Goal: Task Accomplishment & Management: Complete application form

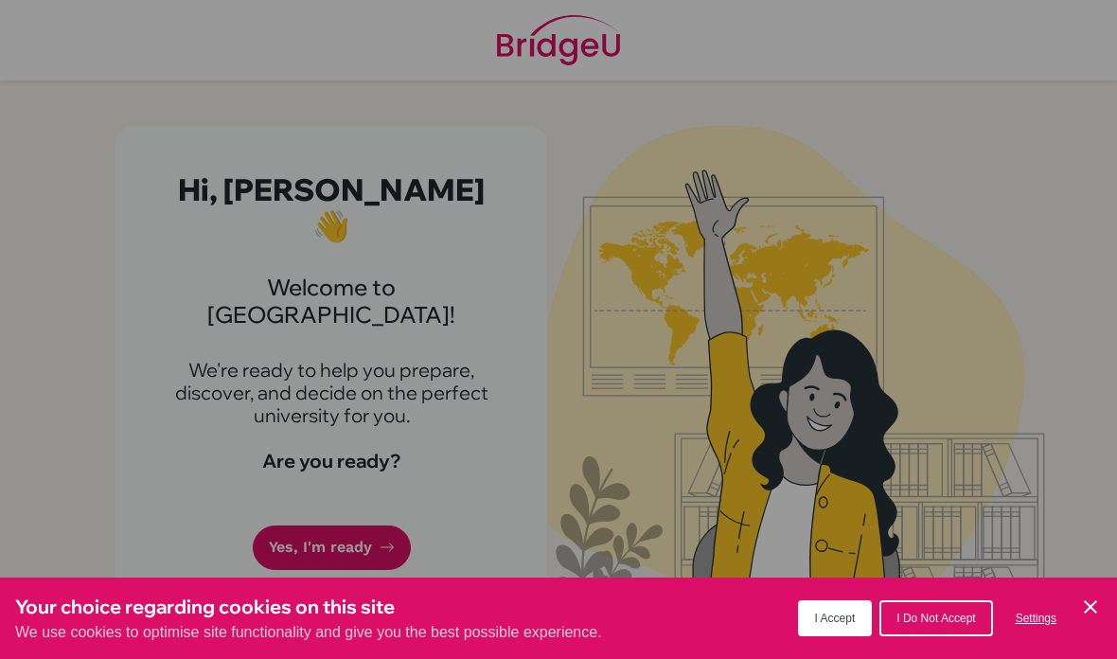
scroll to position [76, 0]
click at [1092, 607] on icon "Cookie Control Close Icon" at bounding box center [1090, 606] width 23 height 23
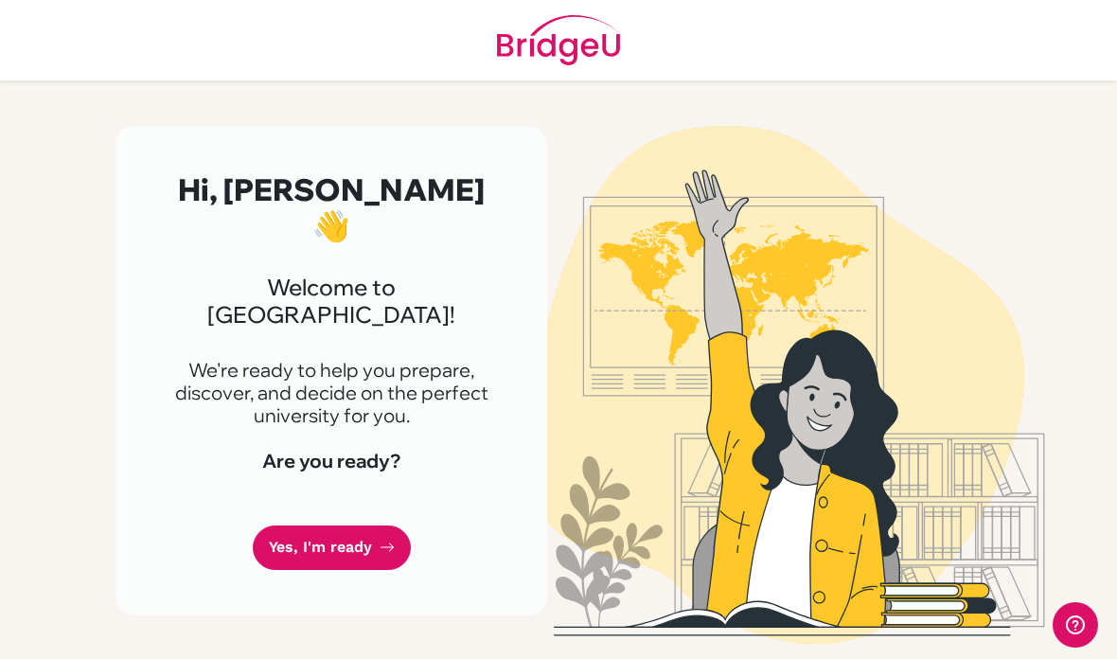
click at [371, 525] on link "Yes, I'm ready" at bounding box center [332, 547] width 158 height 44
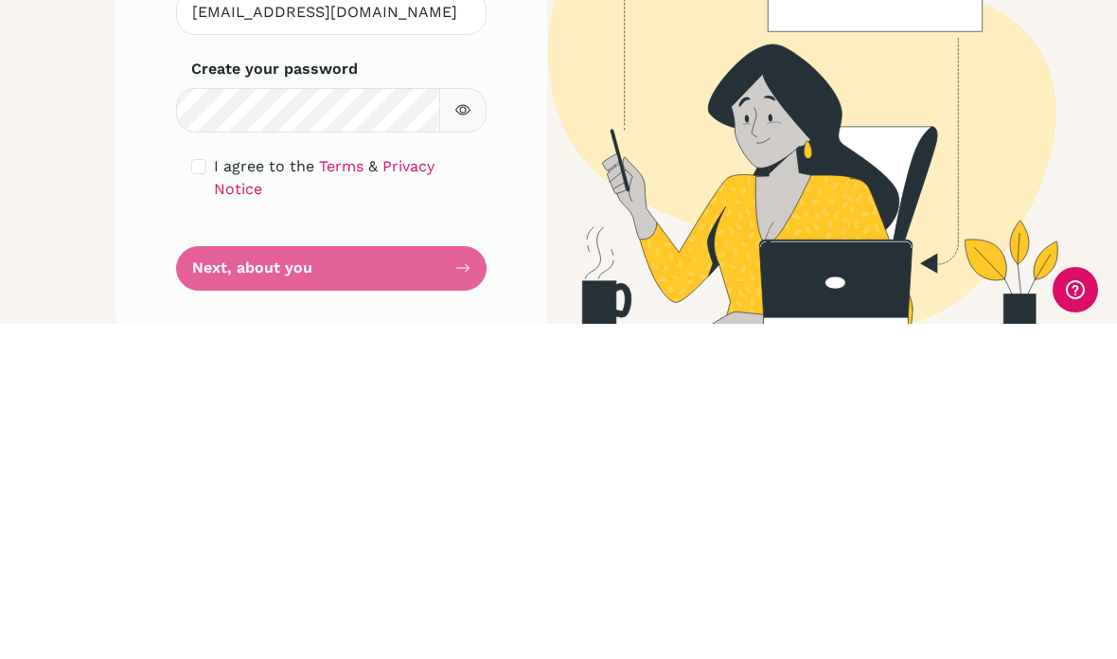
click at [204, 494] on input "checkbox" at bounding box center [198, 501] width 15 height 15
checkbox input "true"
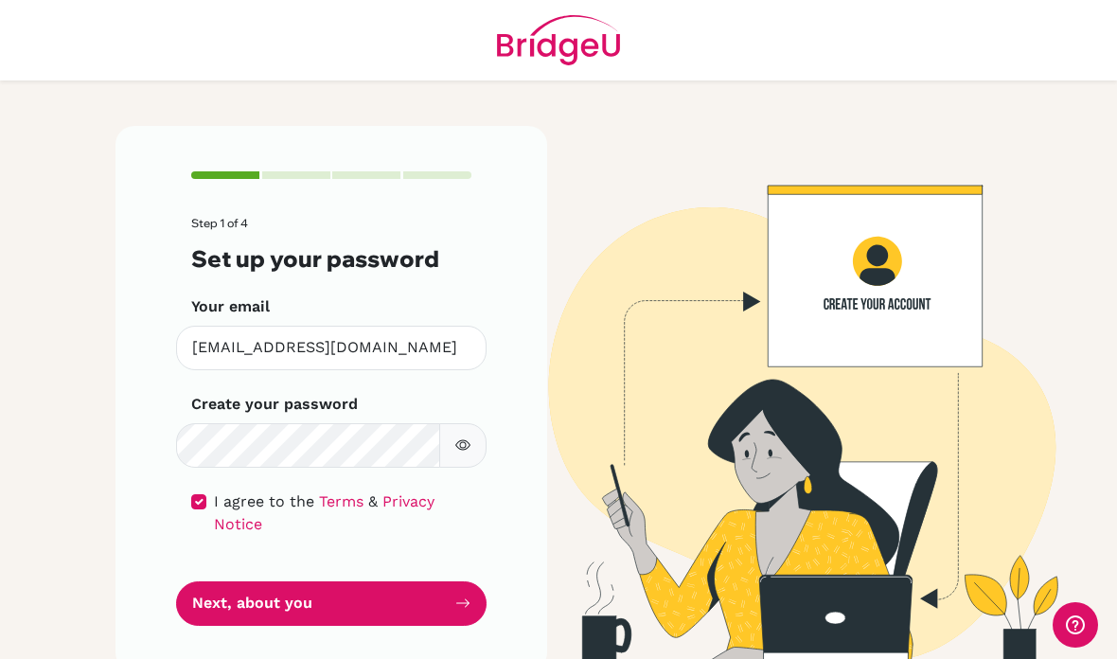
click at [485, 423] on button "button" at bounding box center [462, 445] width 47 height 44
click at [456, 437] on icon "button" at bounding box center [462, 444] width 15 height 15
click at [382, 581] on button "Next, about you" at bounding box center [331, 603] width 311 height 44
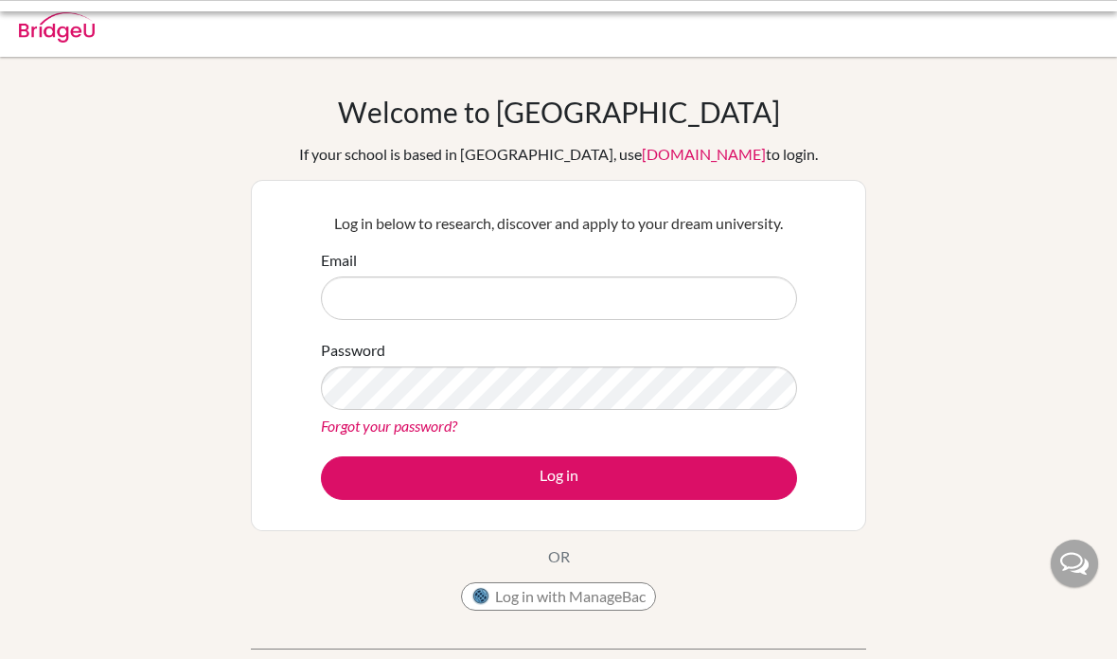
click at [577, 299] on input "Email" at bounding box center [559, 298] width 476 height 44
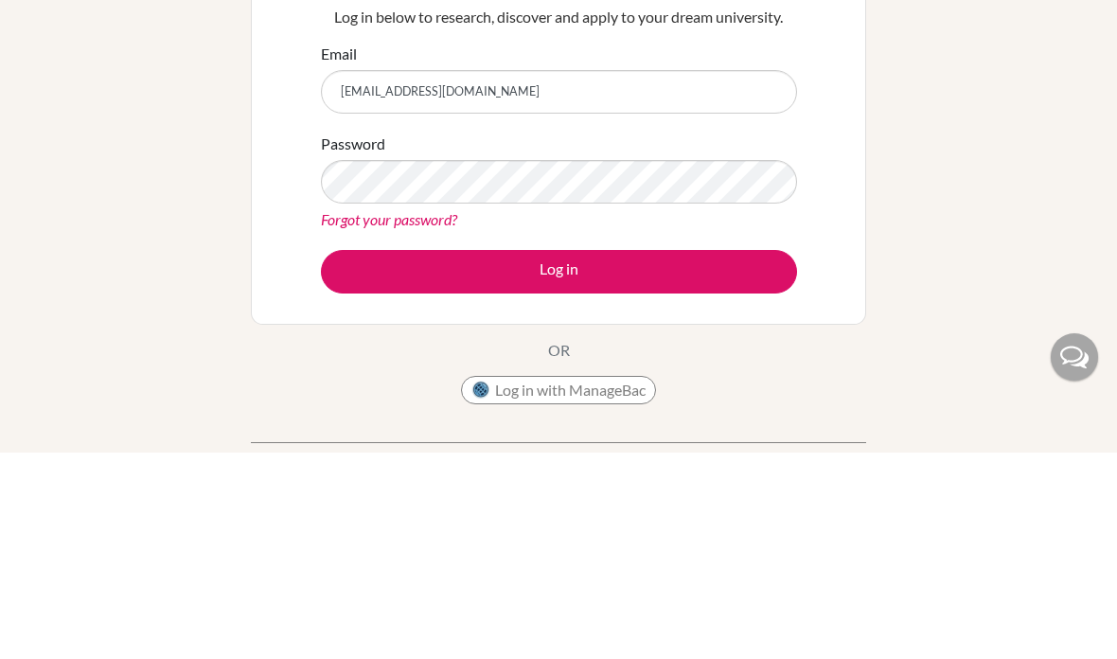
type input "[EMAIL_ADDRESS][DOMAIN_NAME]"
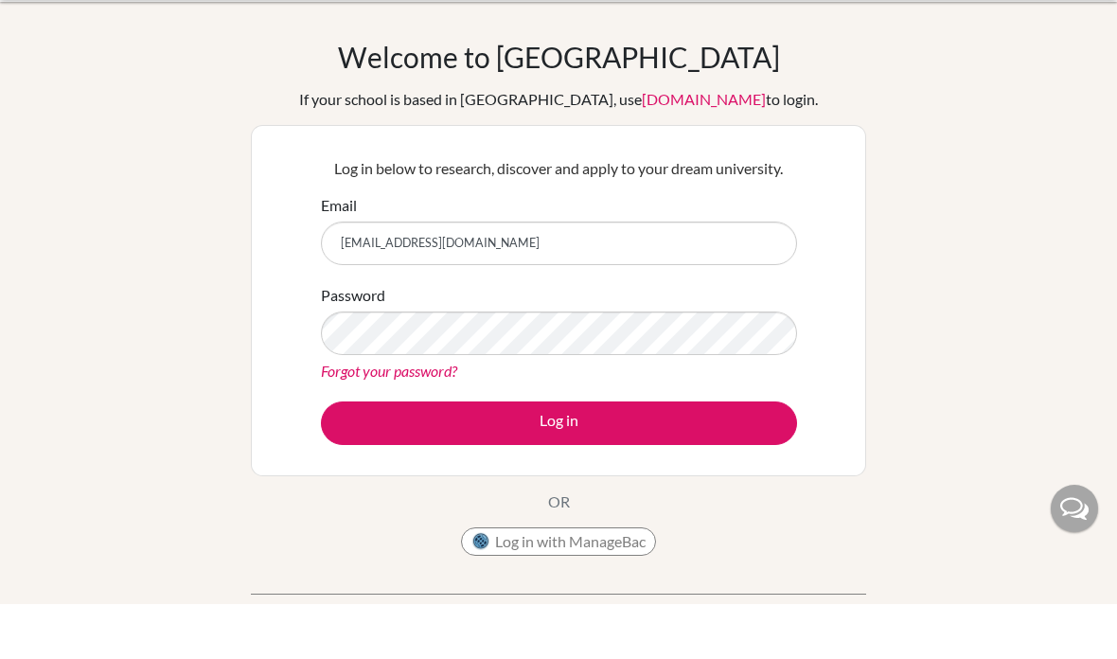
click at [950, 147] on div "Welcome to [GEOGRAPHIC_DATA] If your school is based in [GEOGRAPHIC_DATA], use …" at bounding box center [558, 404] width 1117 height 619
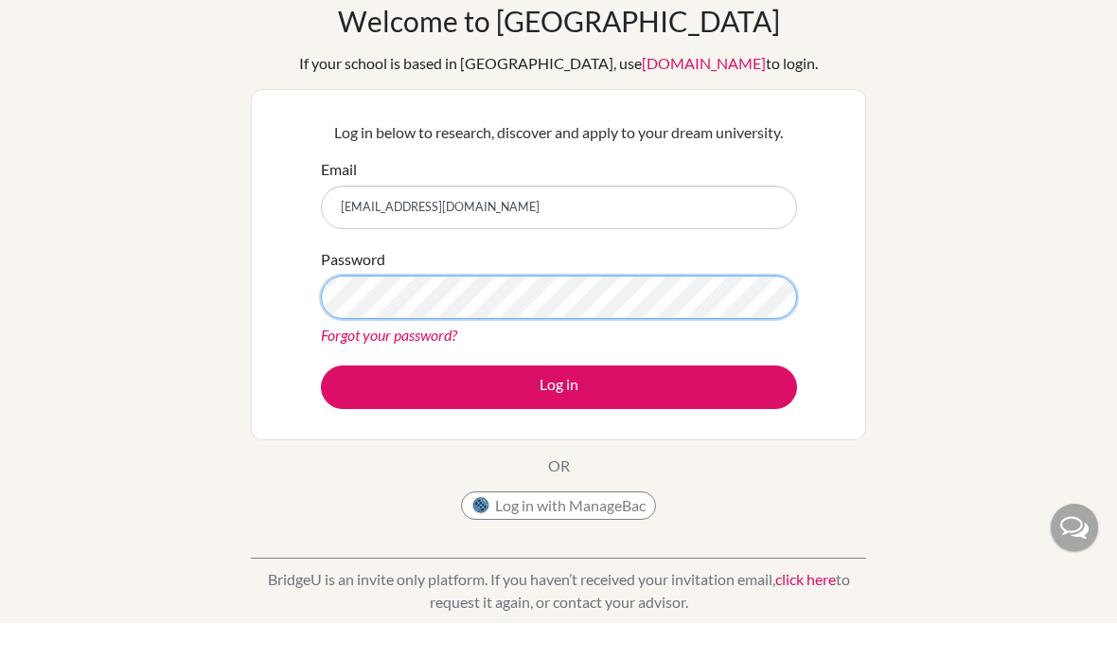
scroll to position [90, 0]
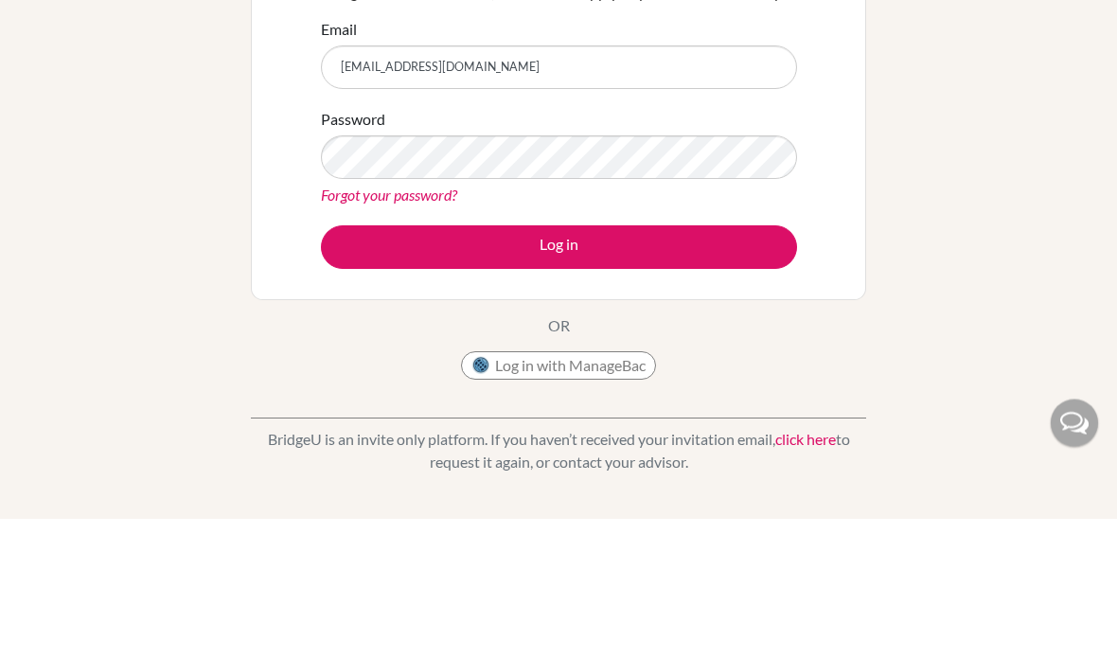
click at [631, 366] on button "Log in" at bounding box center [559, 388] width 476 height 44
